Goal: Obtain resource: Obtain resource

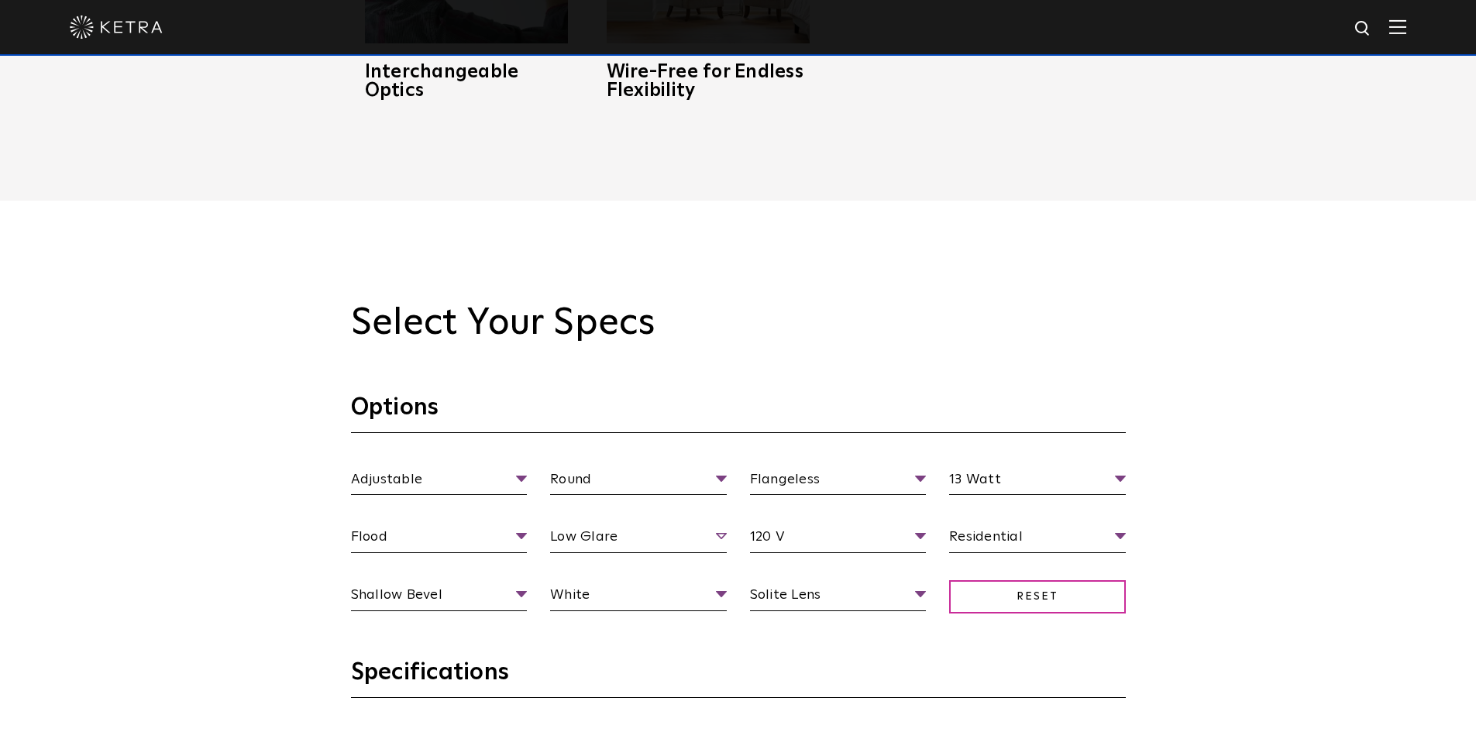
scroll to position [1472, 0]
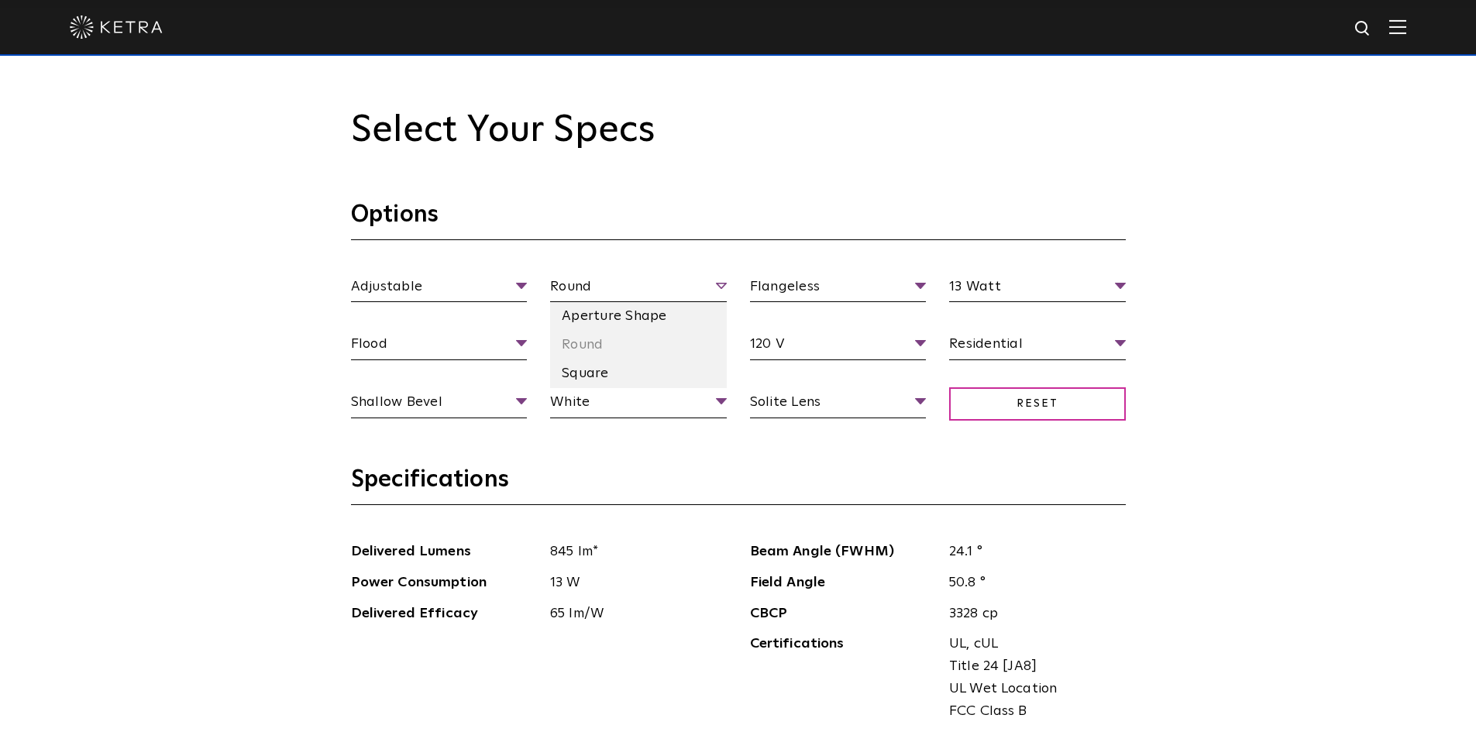
click at [719, 287] on span "Round" at bounding box center [638, 289] width 177 height 27
click at [679, 318] on li "Aperture Shape" at bounding box center [638, 316] width 177 height 29
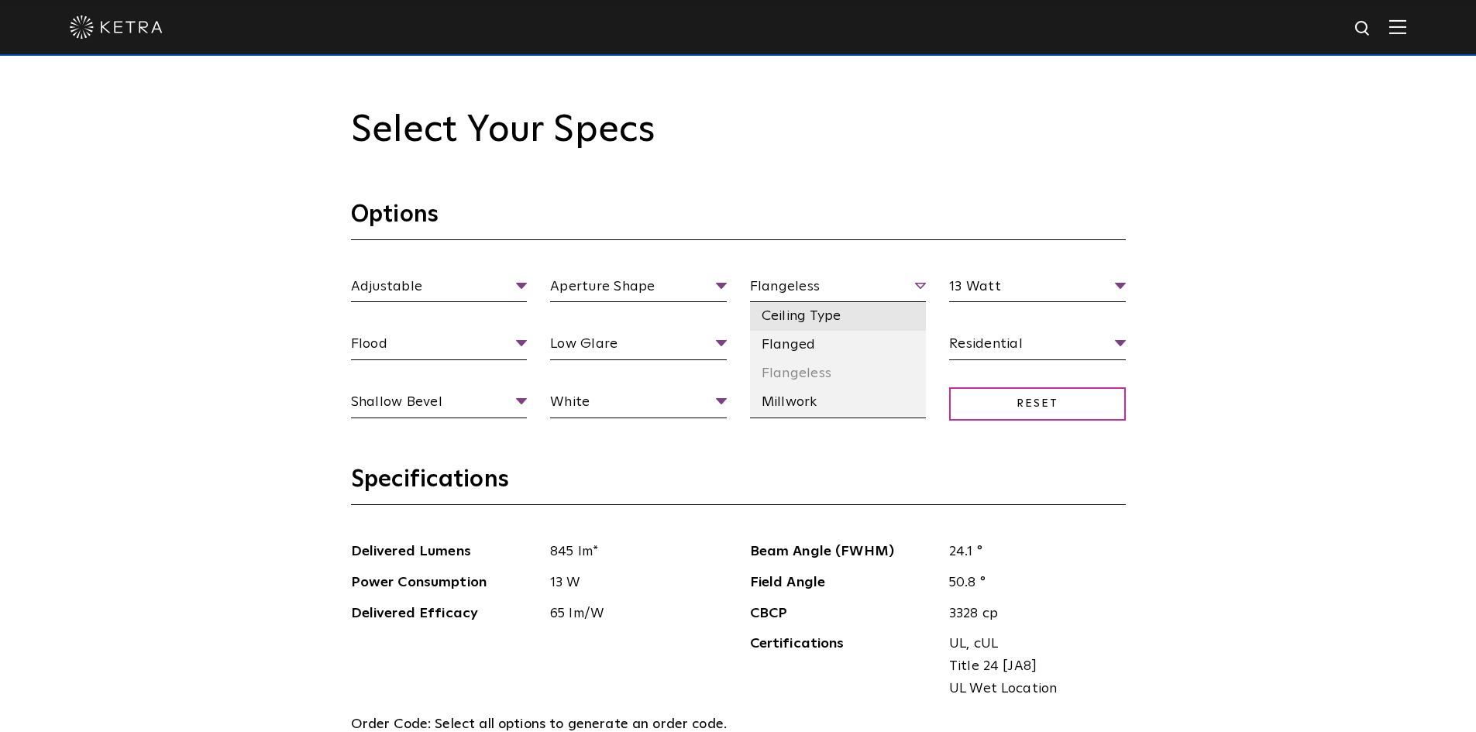
click at [883, 315] on li "Ceiling Type" at bounding box center [838, 316] width 177 height 29
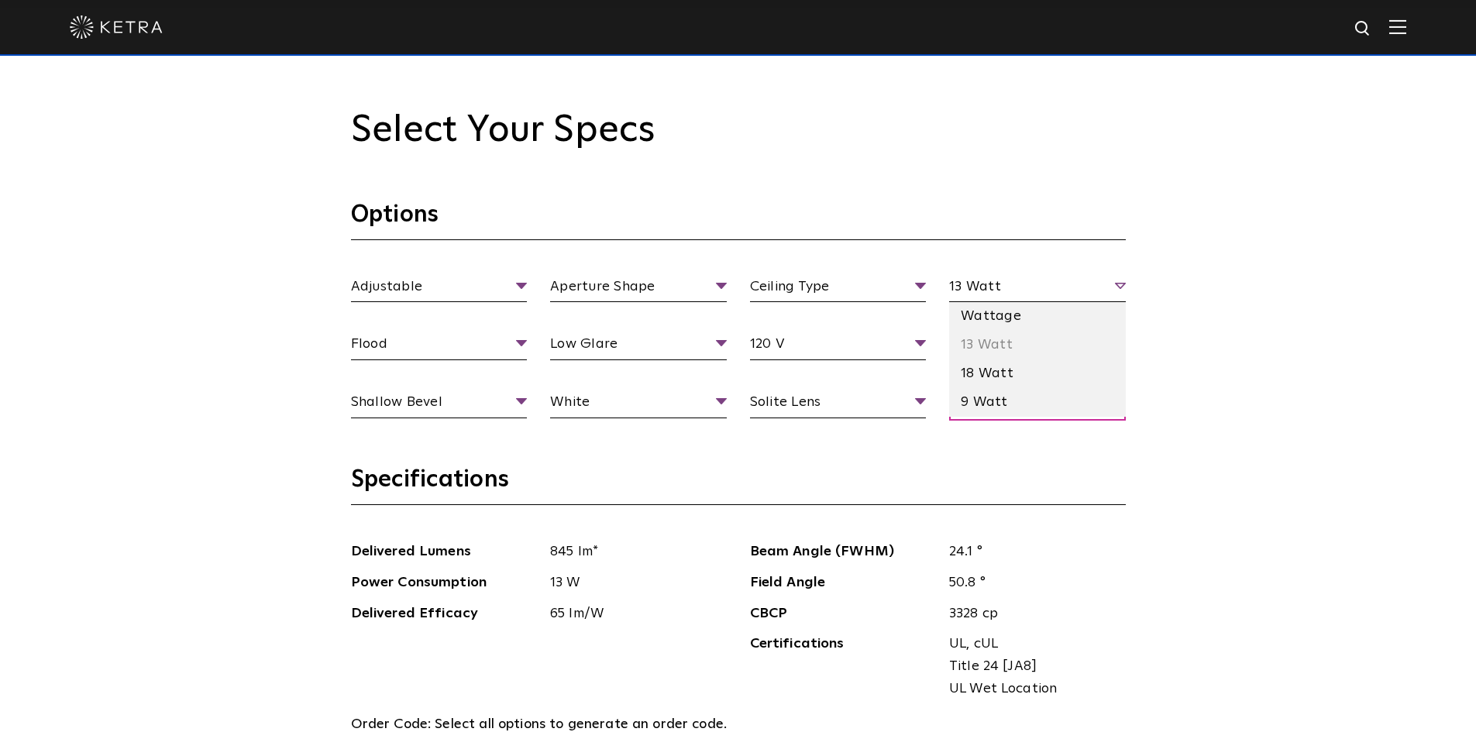
click at [1042, 294] on span "13 Watt" at bounding box center [1037, 289] width 177 height 27
click at [1033, 317] on li "Wattage" at bounding box center [1037, 316] width 177 height 29
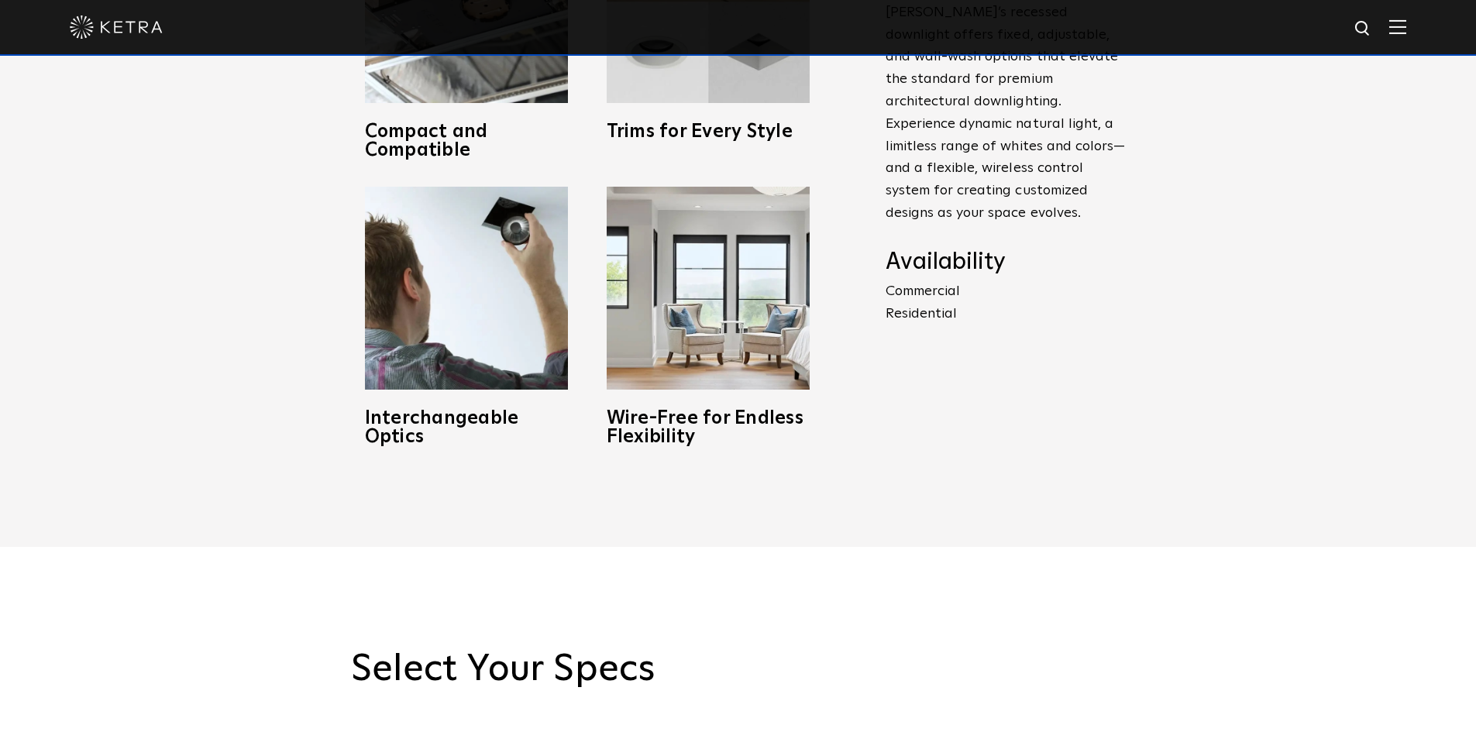
scroll to position [930, 0]
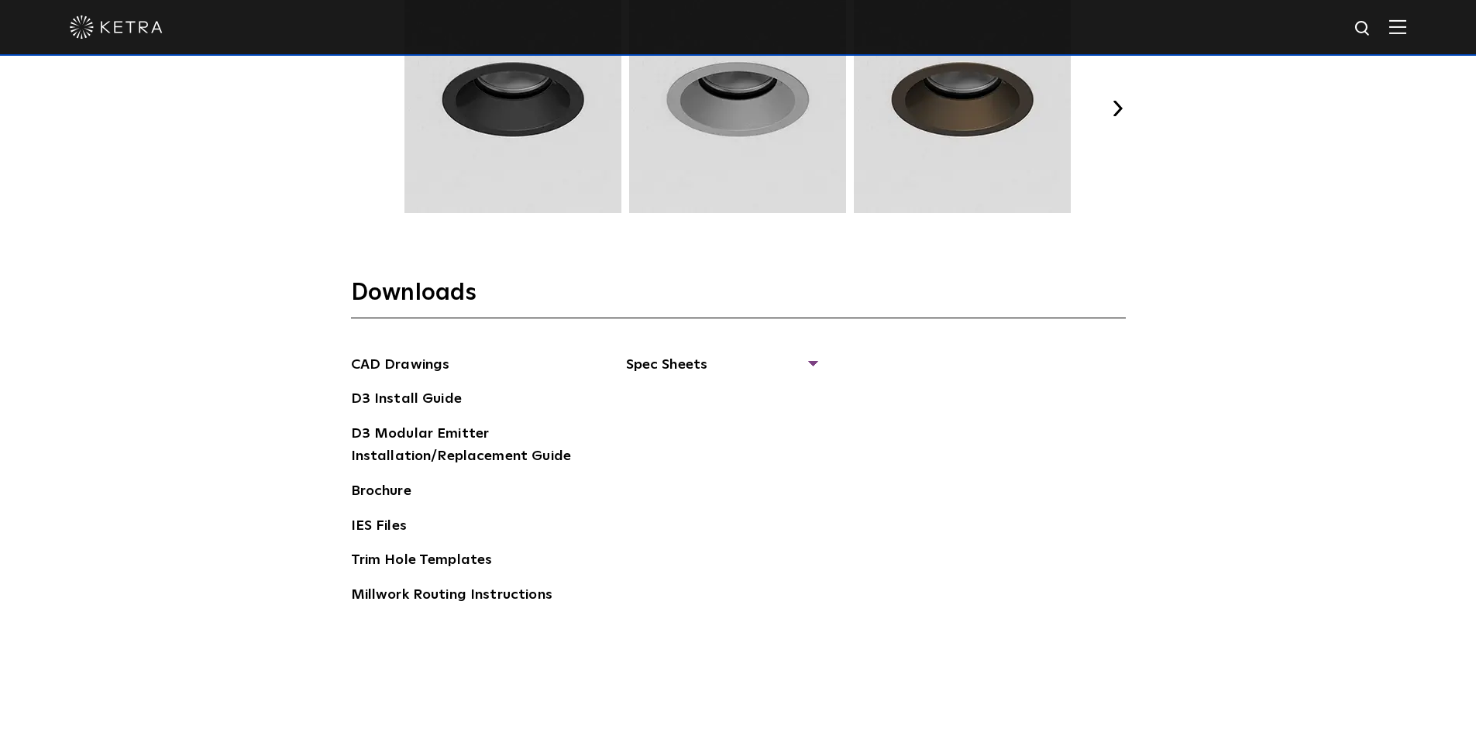
scroll to position [2324, 0]
click at [821, 363] on div "CAD Drawings D3 Install Guide D3 Modular Emitter Installation/Replacement Guide…" at bounding box center [738, 484] width 775 height 265
click at [820, 363] on div "CAD Drawings D3 Install Guide D3 Modular Emitter Installation/Replacement Guide…" at bounding box center [738, 484] width 775 height 265
click at [816, 360] on div "CAD Drawings D3 Install Guide D3 Modular Emitter Installation/Replacement Guide…" at bounding box center [738, 484] width 775 height 265
click at [814, 360] on span "Spec Sheets" at bounding box center [721, 369] width 190 height 34
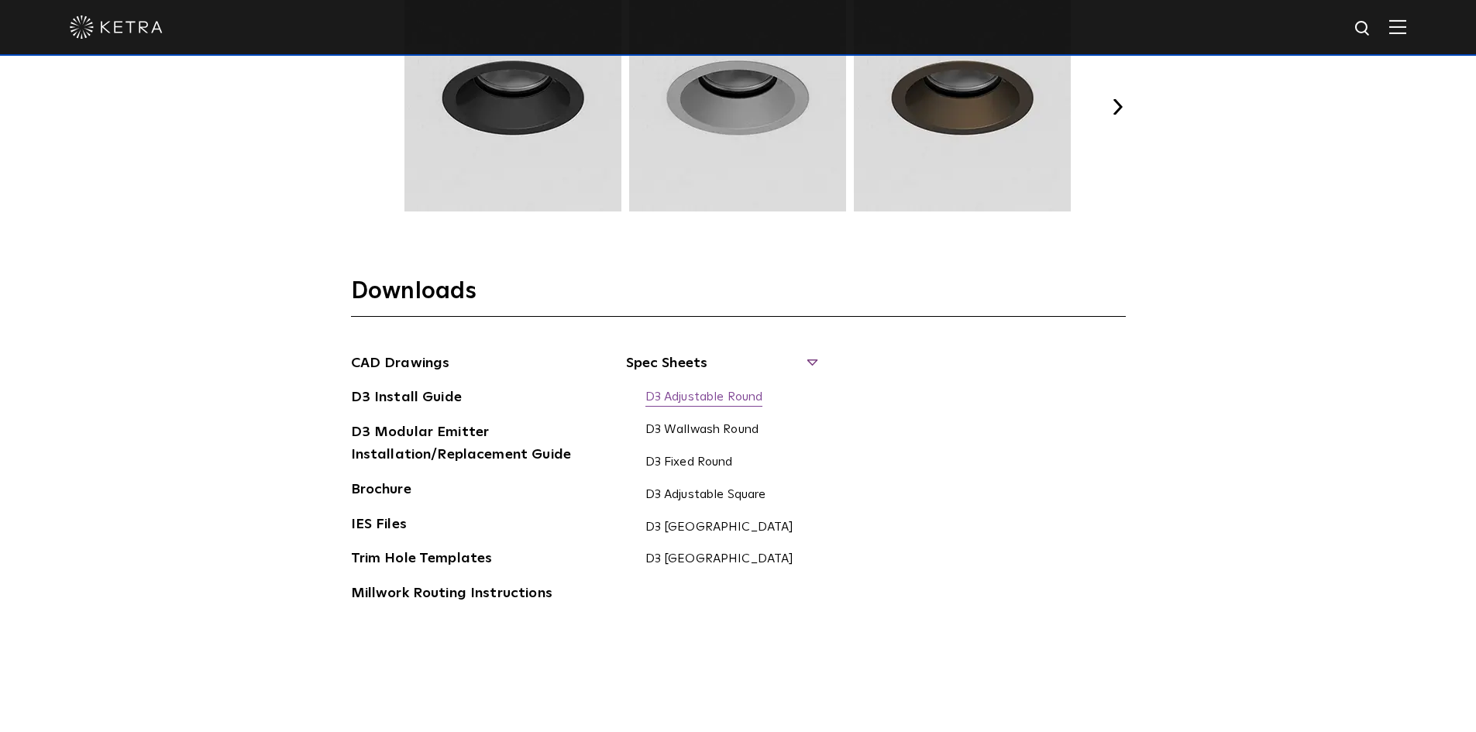
click at [756, 396] on link "D3 Adjustable Round" at bounding box center [704, 398] width 118 height 17
click at [700, 432] on link "D3 Wallwash Round" at bounding box center [702, 430] width 114 height 17
click at [692, 462] on link "D3 Fixed Round" at bounding box center [689, 463] width 88 height 17
click at [689, 497] on link "D3 Adjustable Square" at bounding box center [705, 495] width 121 height 17
